Goal: Task Accomplishment & Management: Use online tool/utility

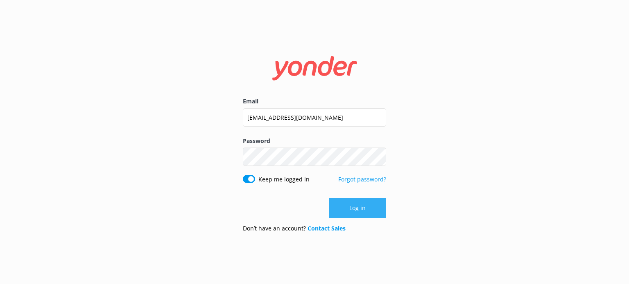
click at [354, 205] on button "Log in" at bounding box center [357, 208] width 57 height 20
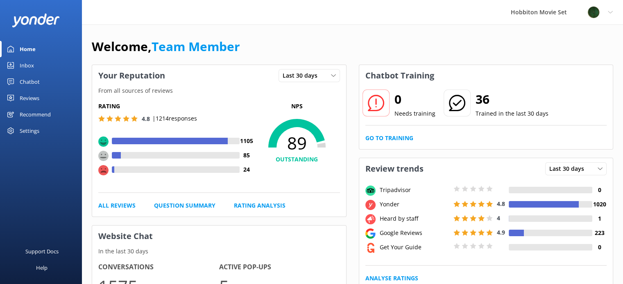
click at [32, 84] on div "Chatbot" at bounding box center [30, 82] width 20 height 16
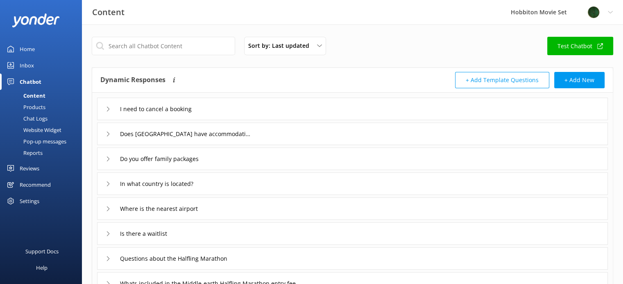
click at [30, 62] on div "Inbox" at bounding box center [27, 65] width 14 height 16
